Goal: Information Seeking & Learning: Learn about a topic

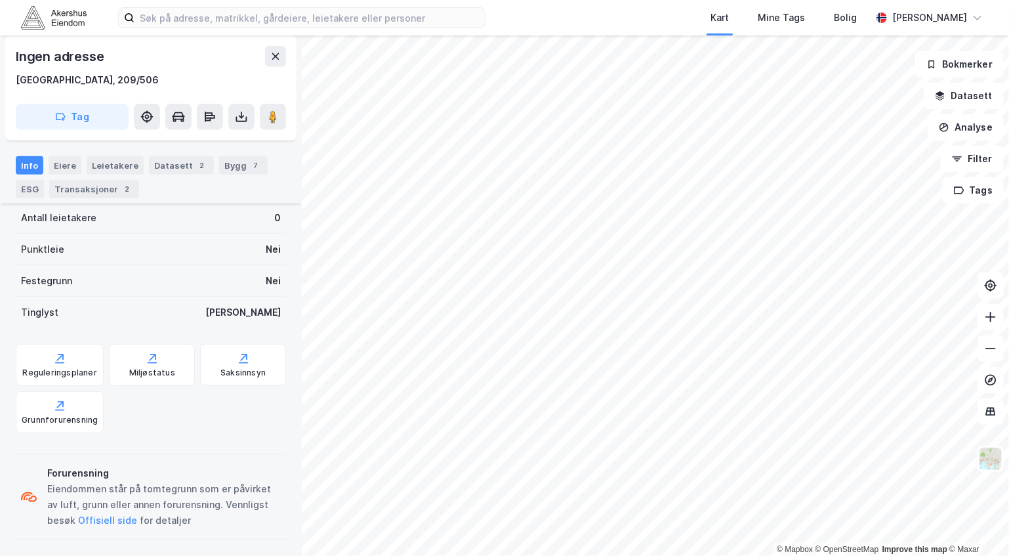
scroll to position [352, 0]
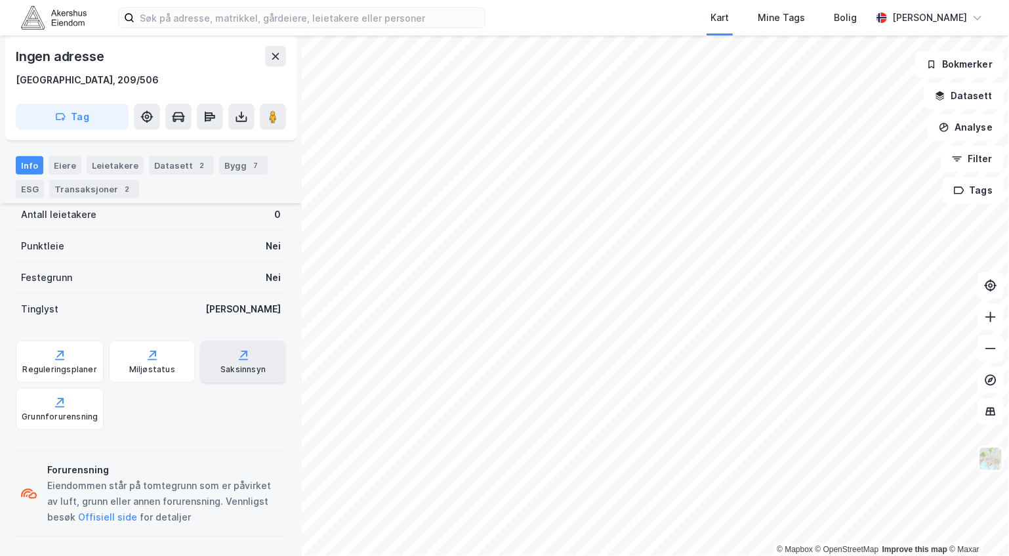
click at [222, 367] on div "Saksinnsyn" at bounding box center [242, 369] width 45 height 10
